Goal: Check status

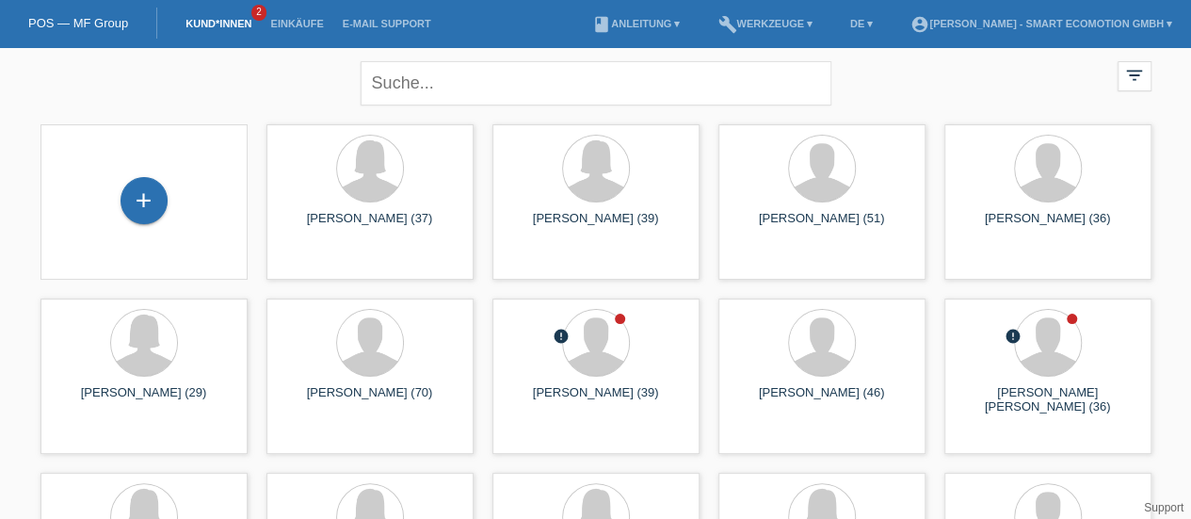
click at [217, 23] on link "Kund*innen" at bounding box center [218, 23] width 85 height 11
click at [296, 24] on link "Einkäufe" at bounding box center [297, 23] width 72 height 11
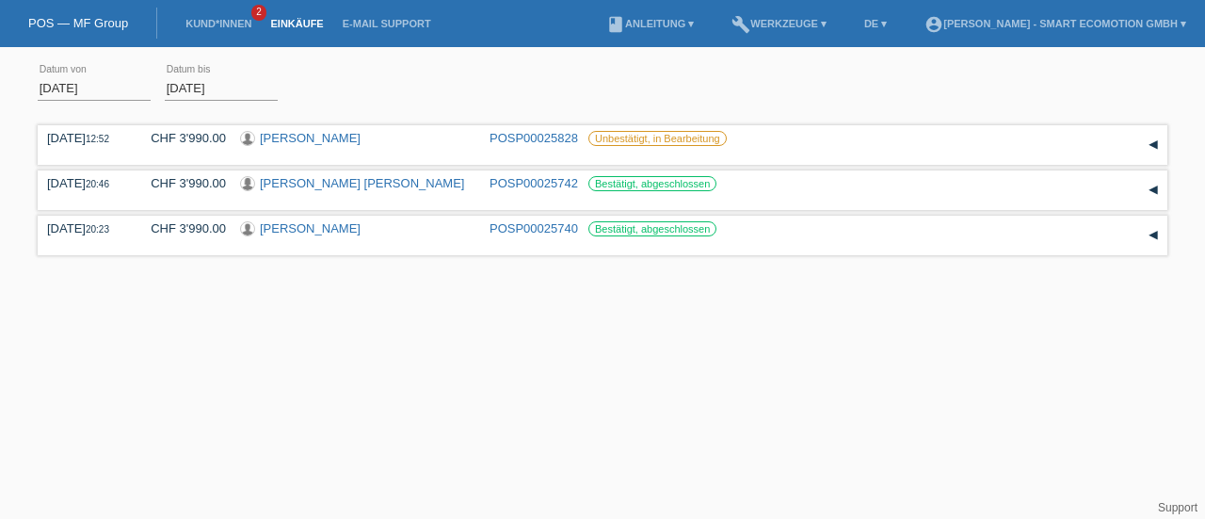
click at [92, 89] on input "[DATE]" at bounding box center [94, 88] width 113 height 24
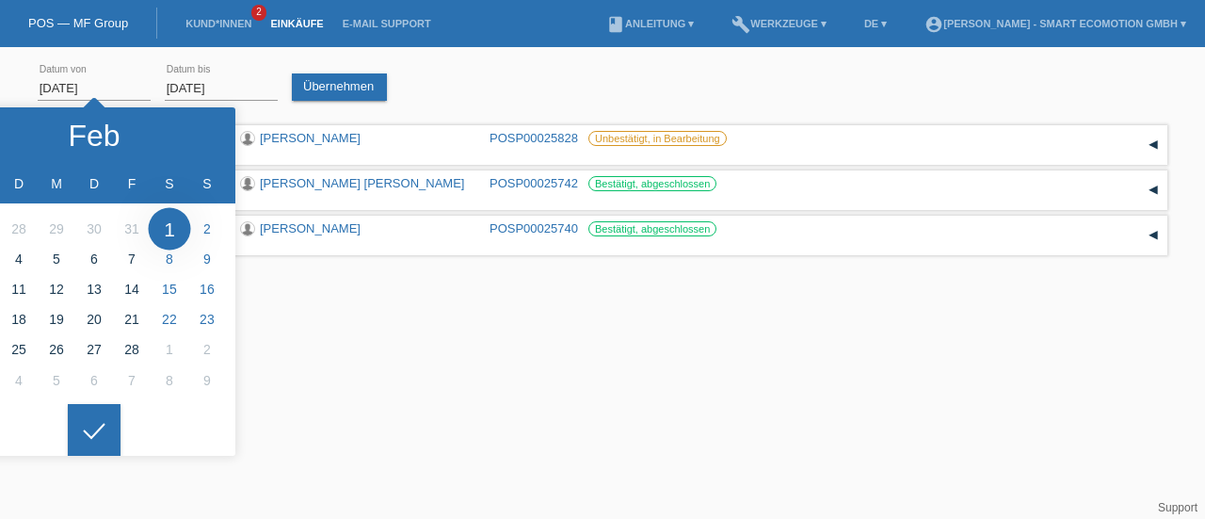
type input "[DATE]"
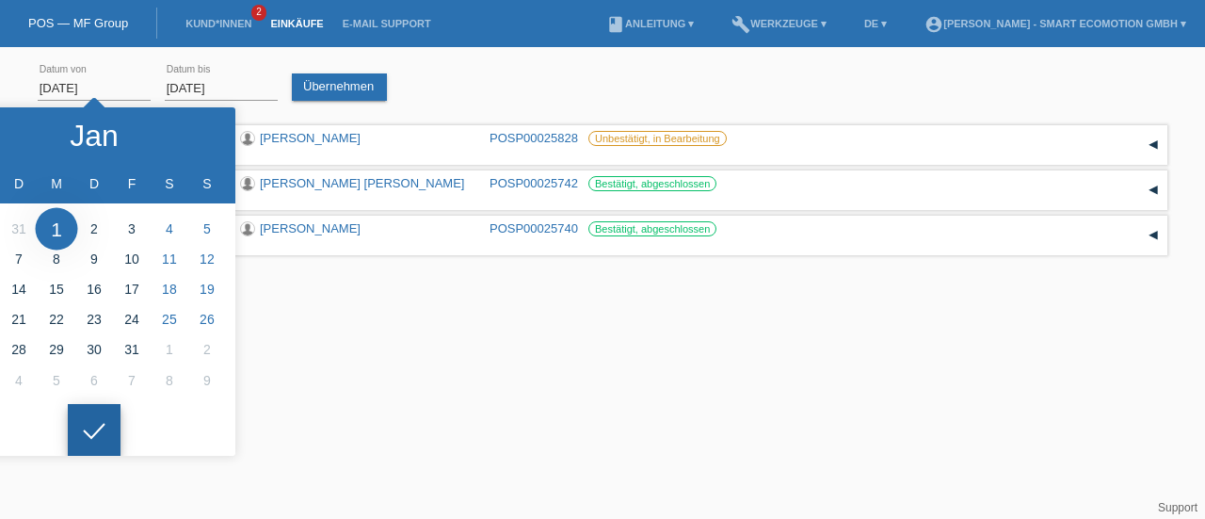
click at [105, 430] on div at bounding box center [94, 430] width 53 height 53
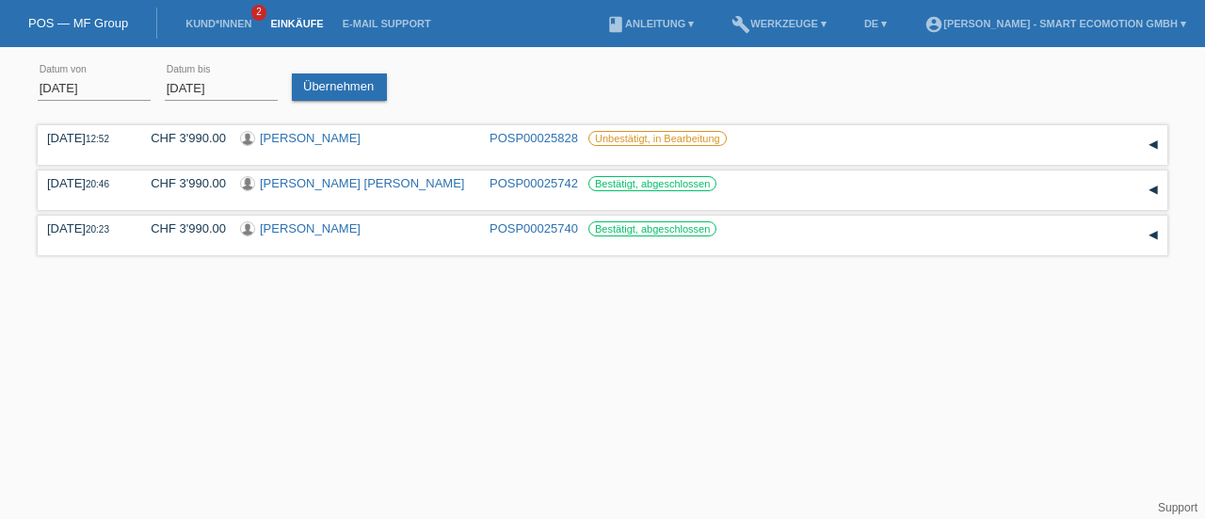
click at [345, 91] on link "Übernehmen" at bounding box center [339, 86] width 95 height 27
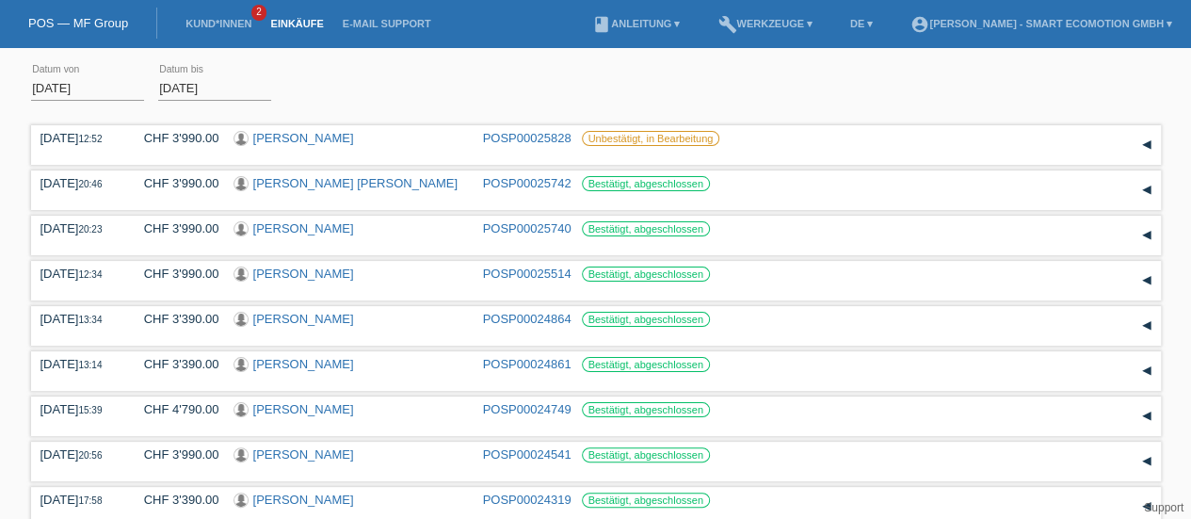
scroll to position [145, 0]
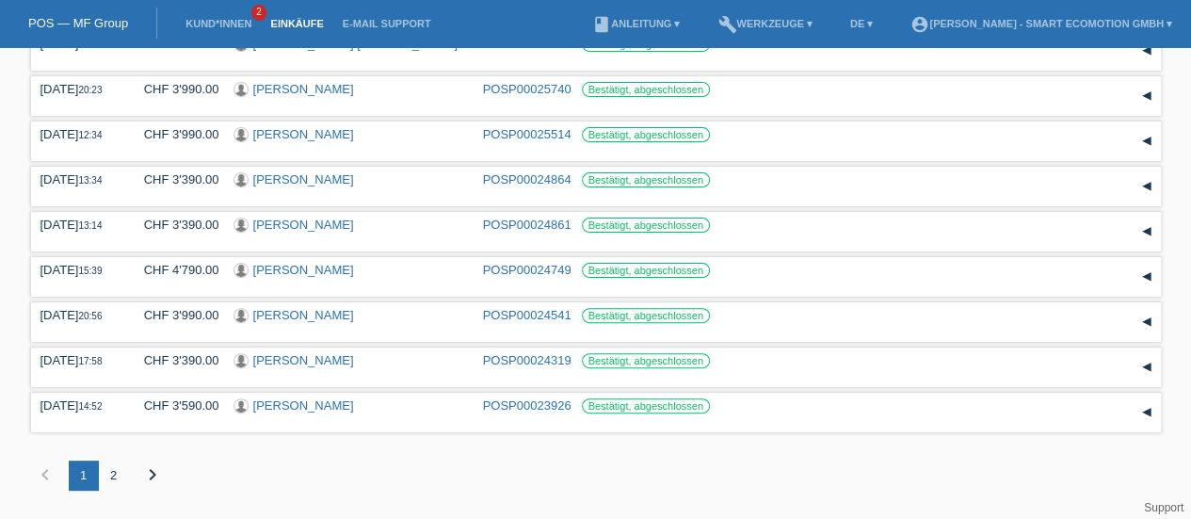
click at [112, 476] on div "2" at bounding box center [114, 475] width 30 height 30
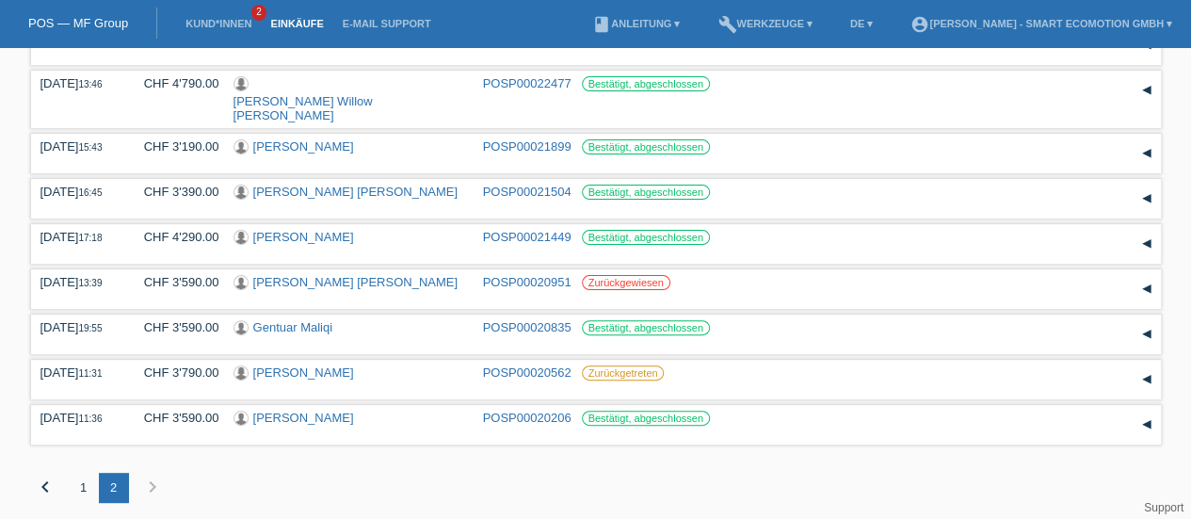
click at [82, 476] on div "1" at bounding box center [84, 488] width 30 height 30
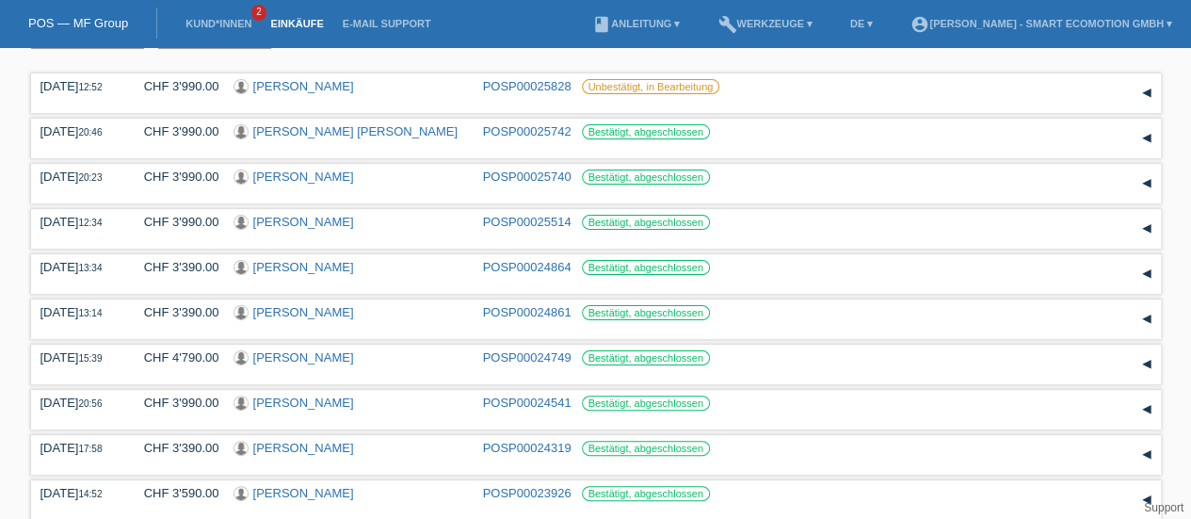
scroll to position [0, 0]
